Goal: Information Seeking & Learning: Learn about a topic

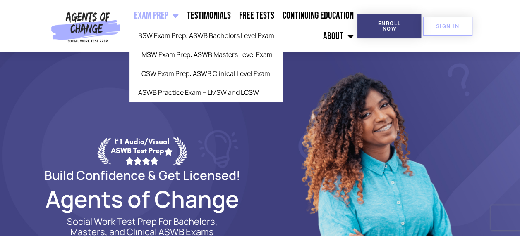
click at [174, 12] on span "Menu" at bounding box center [173, 16] width 10 height 18
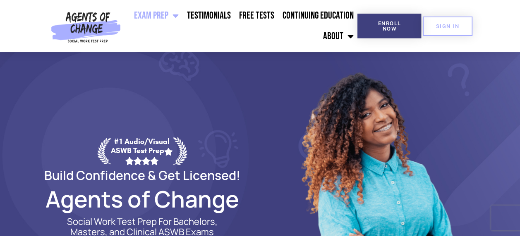
click at [174, 14] on span "Menu" at bounding box center [173, 16] width 10 height 18
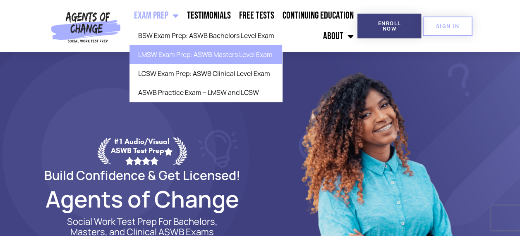
click at [178, 54] on link "LMSW Exam Prep: ASWB Masters Level Exam" at bounding box center [205, 54] width 153 height 19
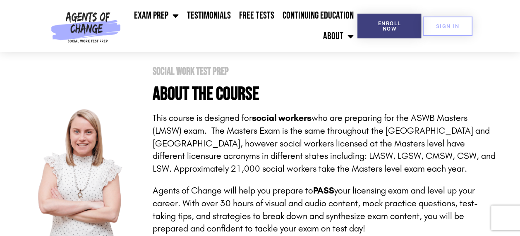
scroll to position [207, 0]
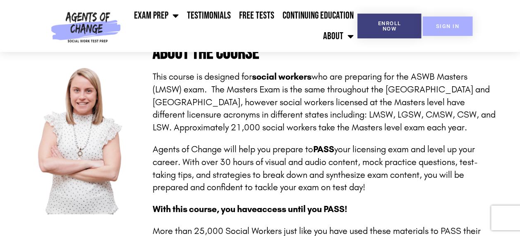
click at [445, 28] on span "SIGN IN" at bounding box center [447, 26] width 23 height 5
